Goal: Information Seeking & Learning: Learn about a topic

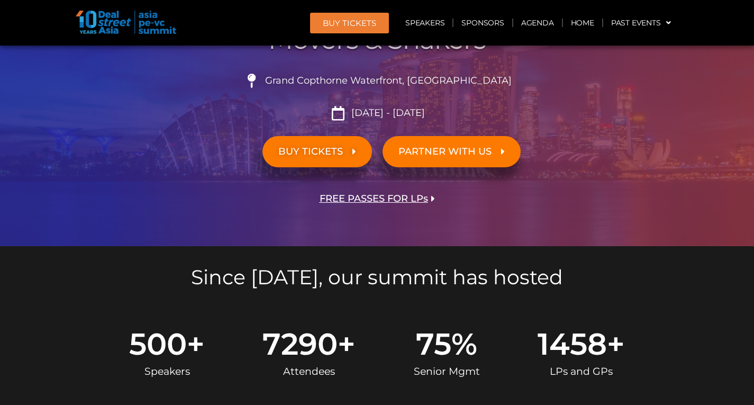
scroll to position [212, 0]
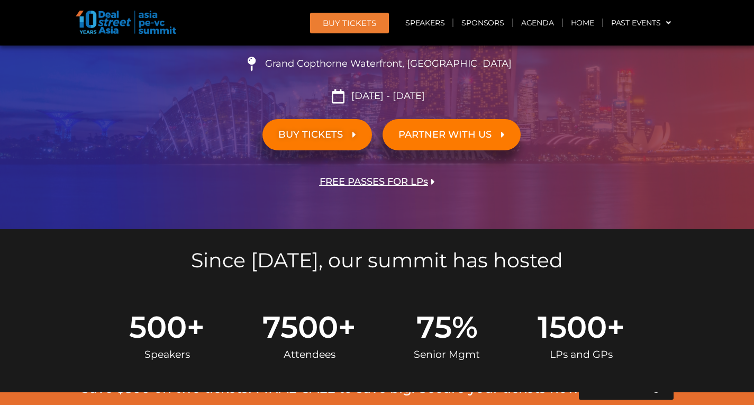
click at [492, 131] on span "PARTNER WITH US" at bounding box center [451, 135] width 106 height 10
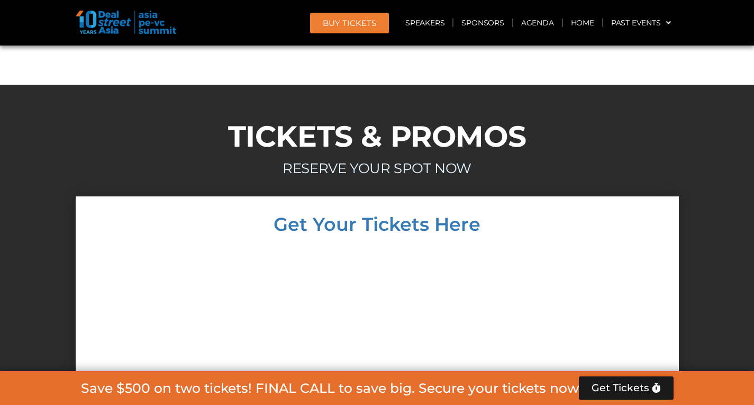
scroll to position [6606, 0]
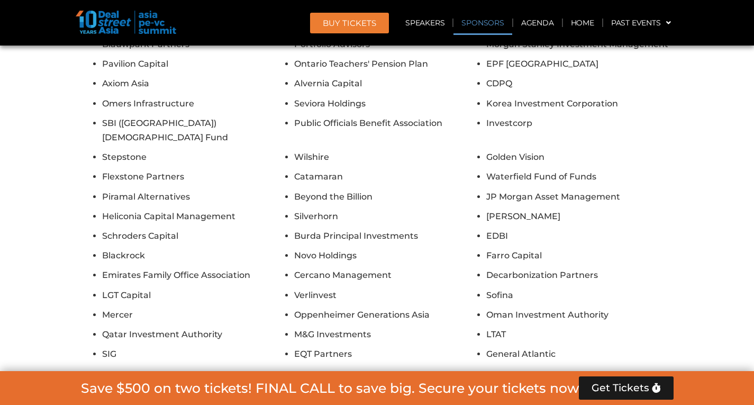
click at [489, 19] on link "Sponsors" at bounding box center [482, 23] width 58 height 24
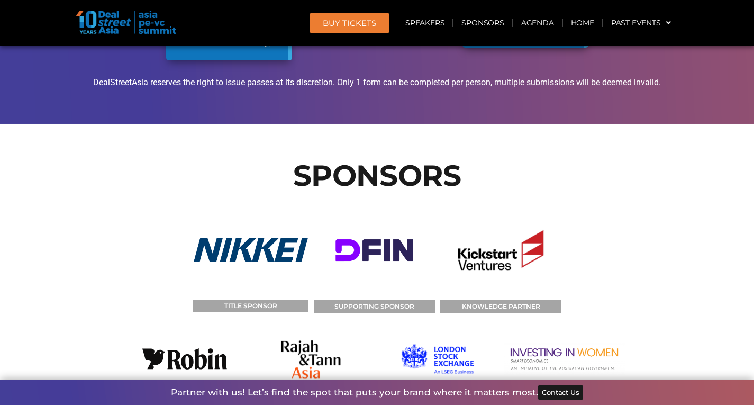
scroll to position [8160, 0]
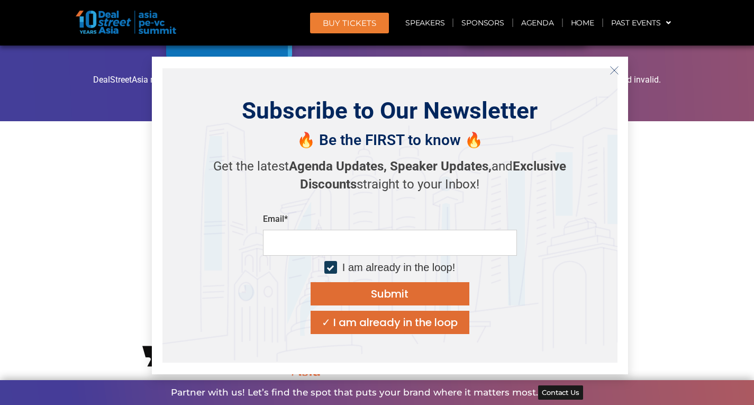
click at [617, 71] on icon "Close" at bounding box center [614, 71] width 10 height 10
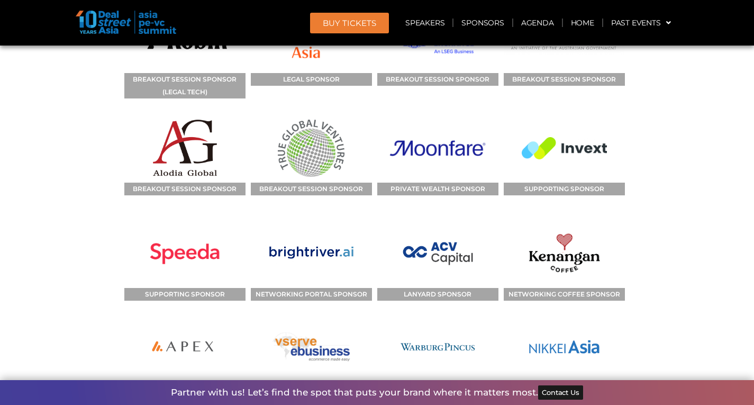
scroll to position [8477, 0]
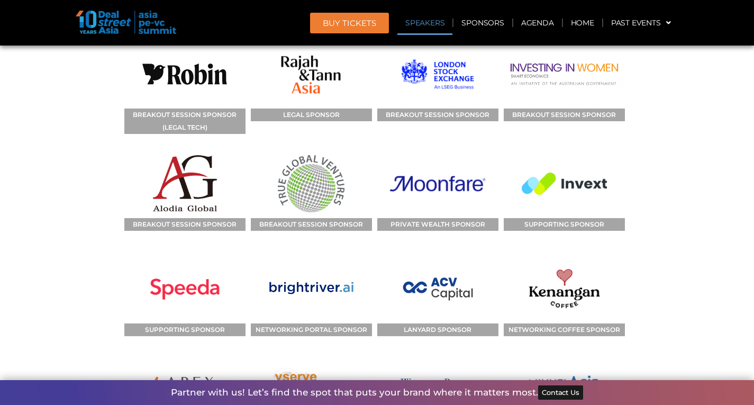
click at [436, 15] on link "Speakers" at bounding box center [424, 23] width 55 height 24
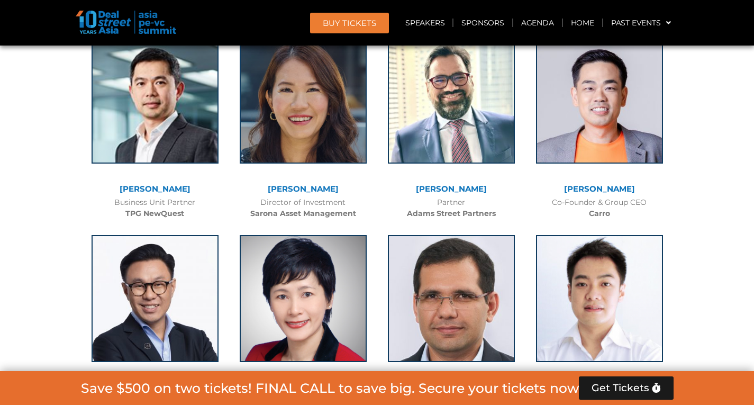
scroll to position [2076, 0]
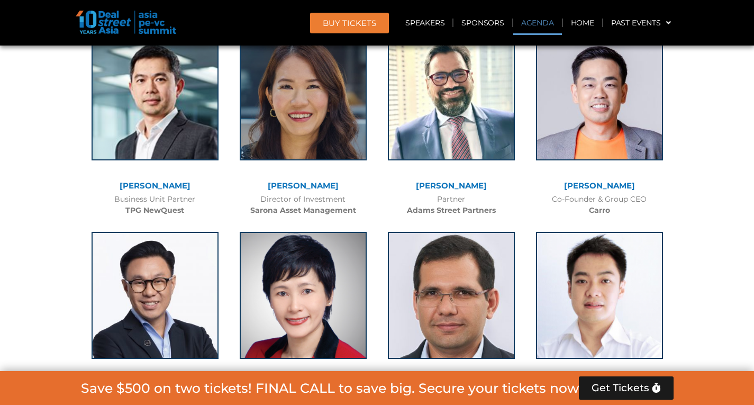
click at [537, 29] on link "Agenda" at bounding box center [537, 23] width 49 height 24
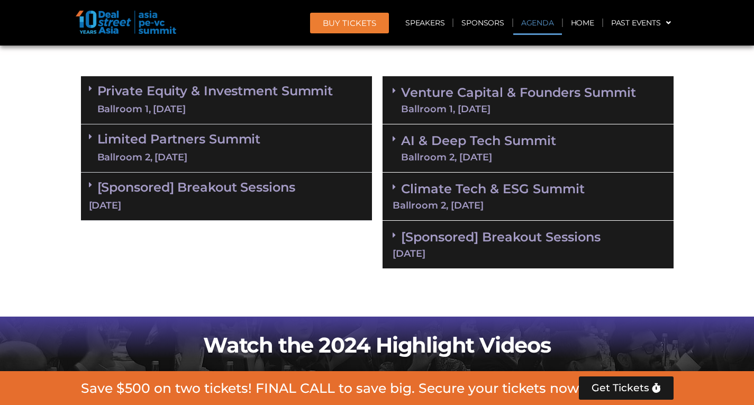
scroll to position [633, 0]
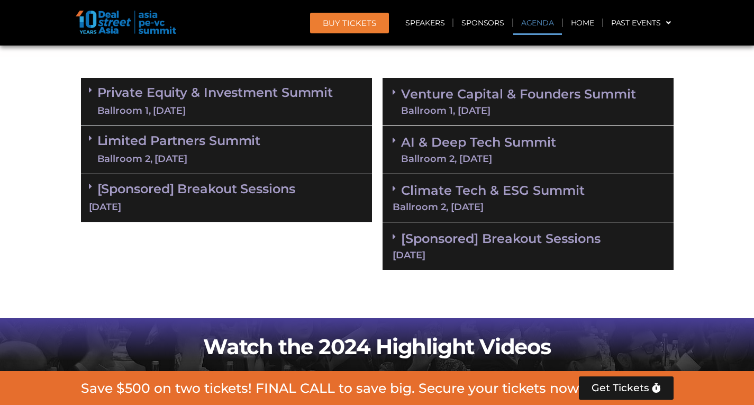
click at [89, 94] on span at bounding box center [93, 102] width 8 height 32
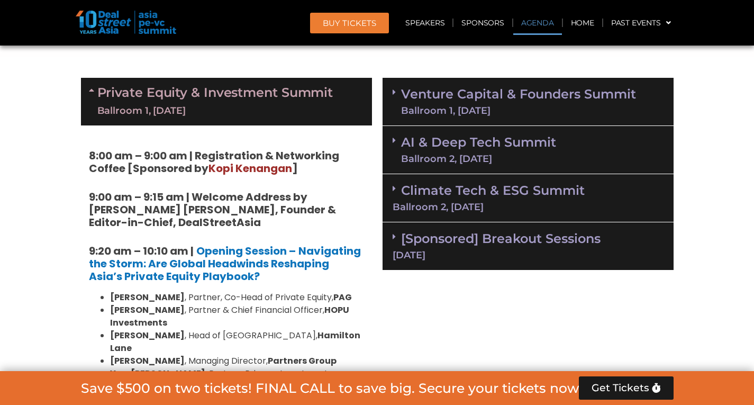
click at [90, 90] on icon at bounding box center [93, 90] width 8 height 8
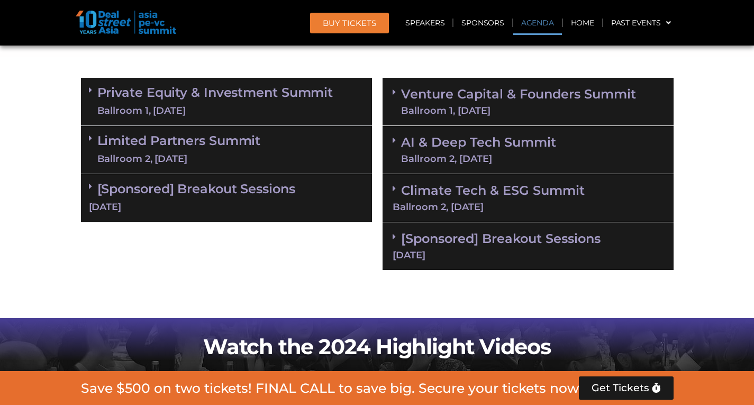
click at [91, 136] on icon at bounding box center [90, 138] width 3 height 8
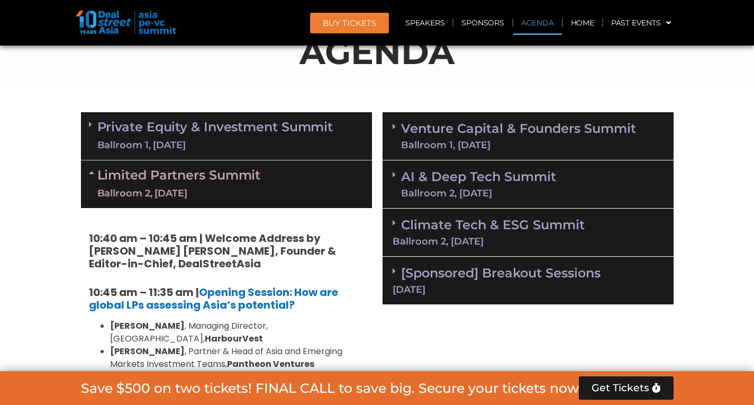
scroll to position [597, 0]
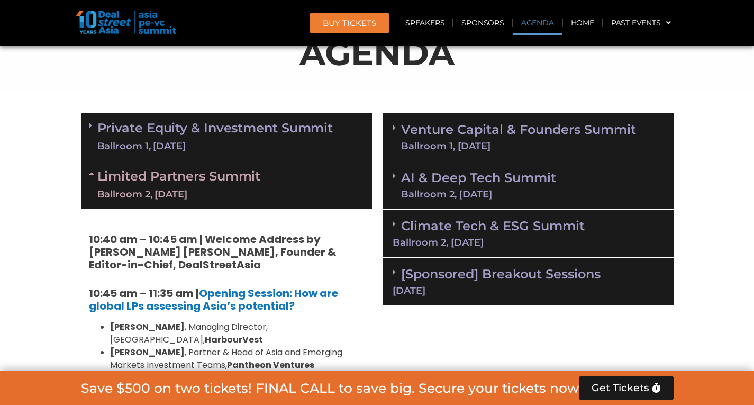
click at [90, 175] on icon at bounding box center [93, 173] width 8 height 8
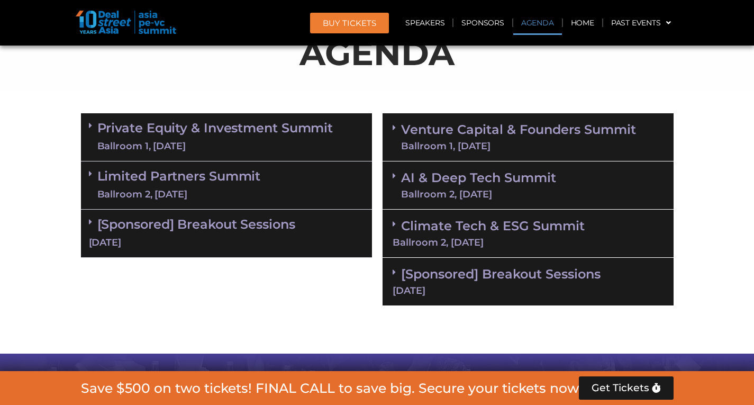
click at [396, 172] on span at bounding box center [396, 175] width 8 height 9
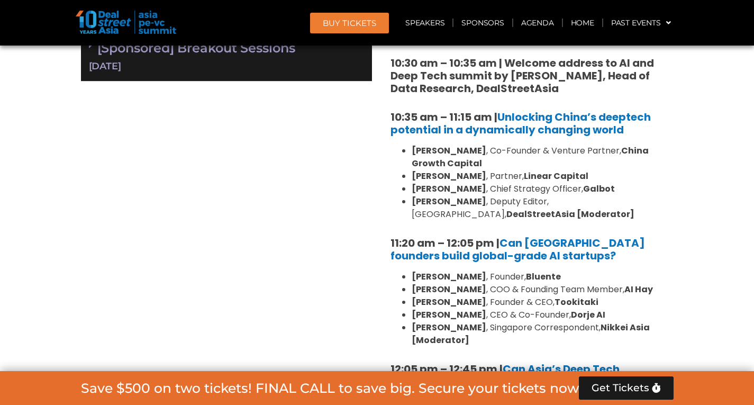
scroll to position [774, 0]
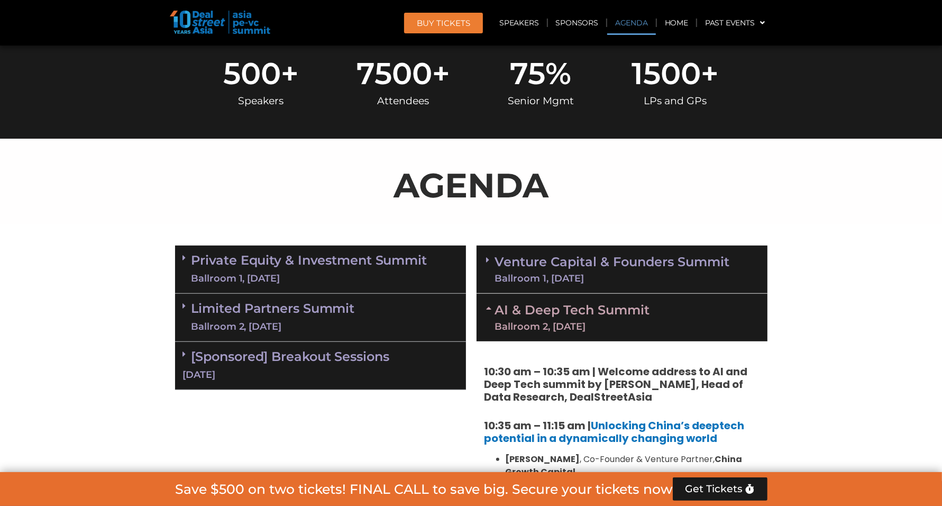
click at [433, 13] on link "BUY Tickets" at bounding box center [443, 23] width 79 height 21
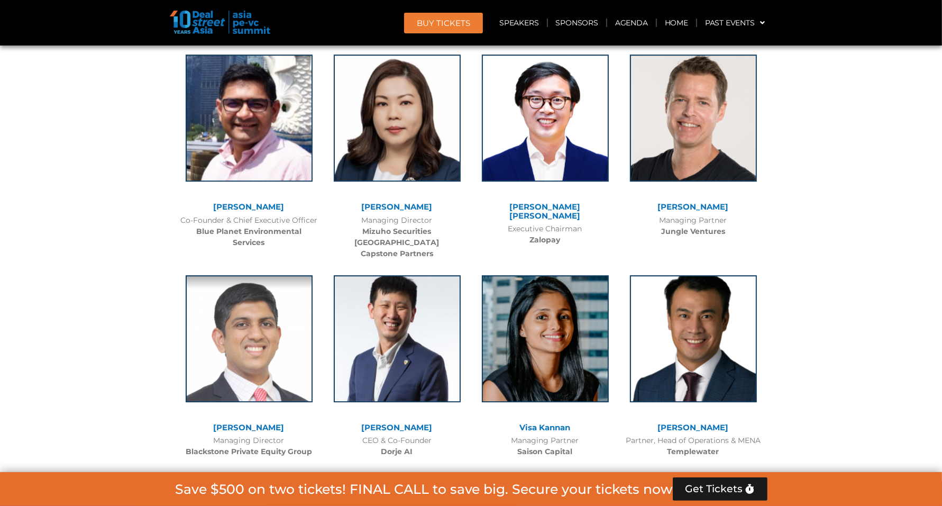
scroll to position [6691, 0]
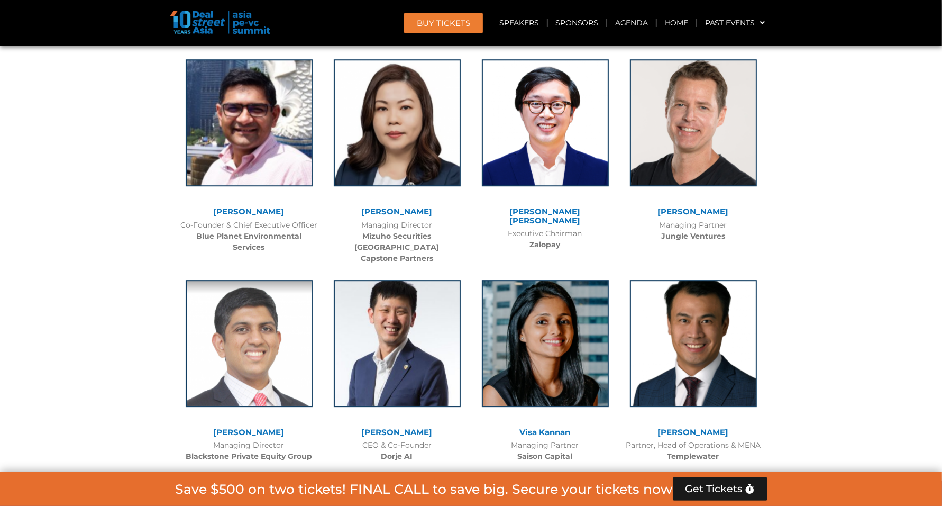
click at [241, 28] on img at bounding box center [220, 22] width 100 height 23
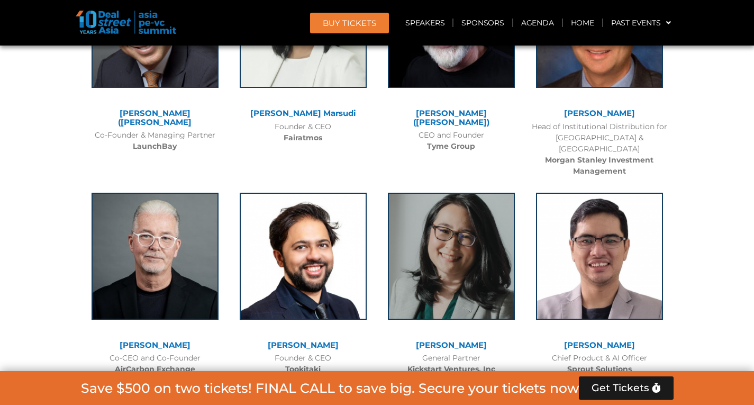
scroll to position [6357, 0]
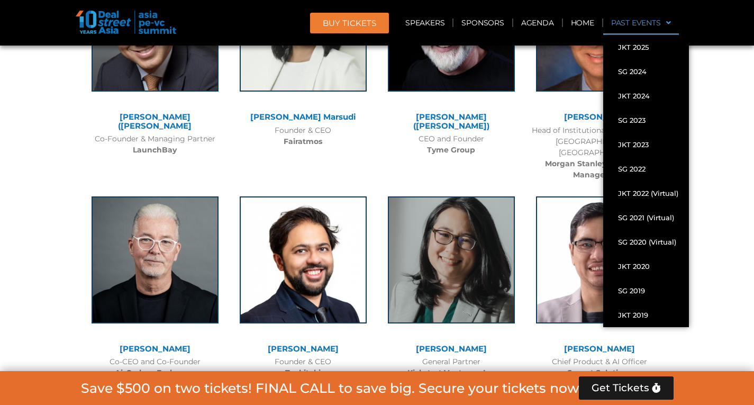
click at [633, 25] on link "Past Events" at bounding box center [641, 23] width 76 height 24
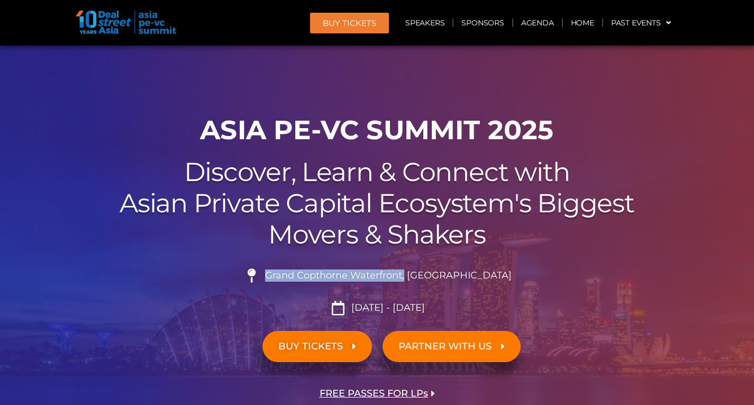
drag, startPoint x: 431, startPoint y: 278, endPoint x: 295, endPoint y: 278, distance: 136.5
click at [295, 278] on span "Grand Copthorne Waterfront, [GEOGRAPHIC_DATA]​" at bounding box center [386, 276] width 249 height 12
copy span "Grand Copthorne Waterfront,"
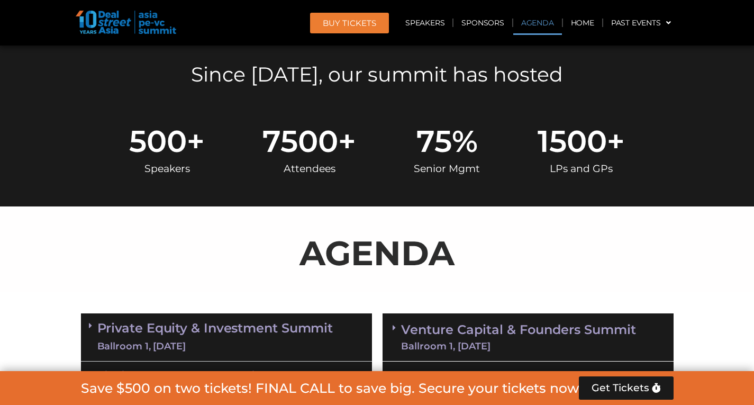
scroll to position [493, 0]
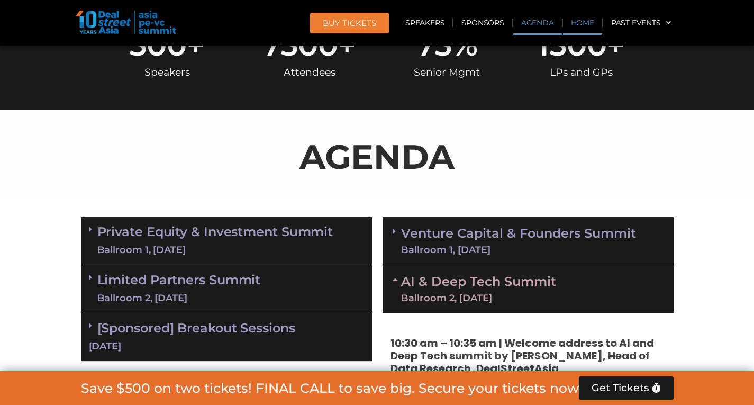
click at [587, 19] on link "Home" at bounding box center [582, 23] width 39 height 24
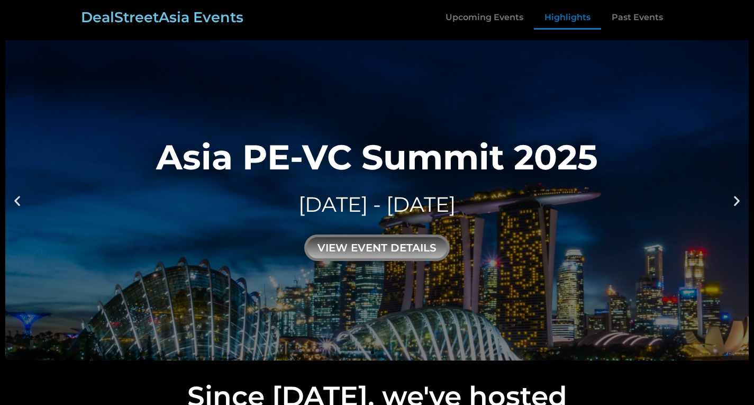
click at [555, 9] on link "Highlights" at bounding box center [567, 17] width 67 height 24
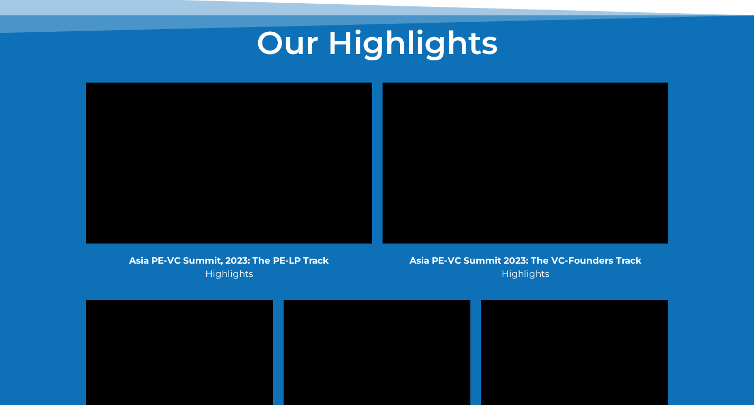
scroll to position [2017, 0]
